Goal: Communication & Community: Answer question/provide support

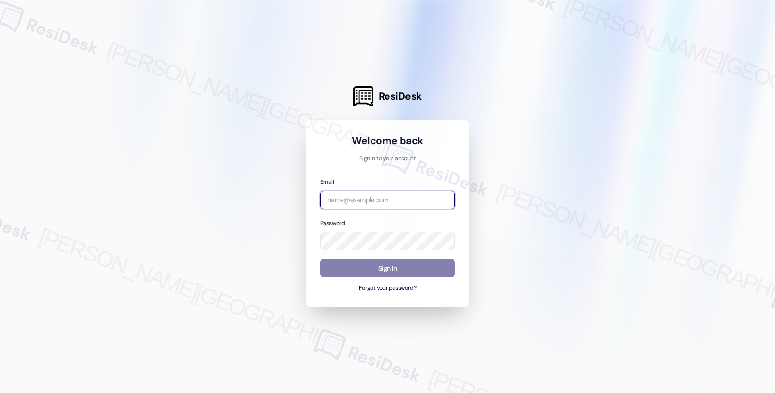
click at [392, 202] on input "email" at bounding box center [387, 200] width 135 height 19
type input "automated-surveys-twelve_rivers_management-fides.[PERSON_NAME]@twelve_rivers_[D…"
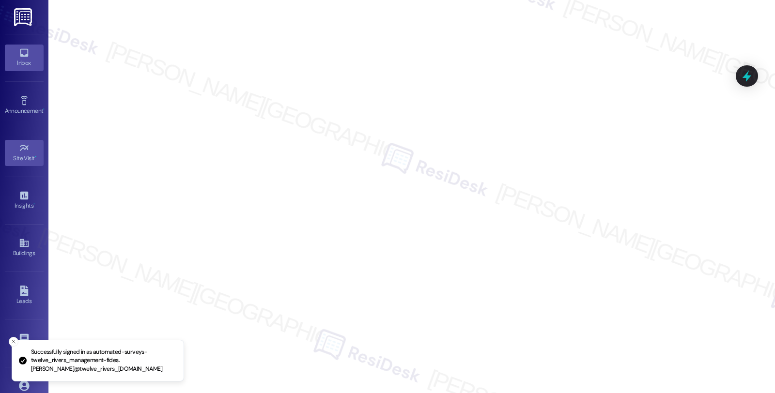
click at [29, 65] on div "Inbox" at bounding box center [24, 63] width 48 height 10
